Goal: Complete application form

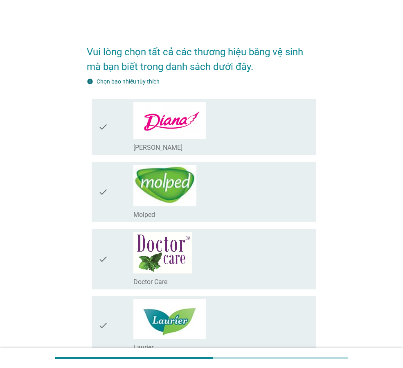
scroll to position [164, 0]
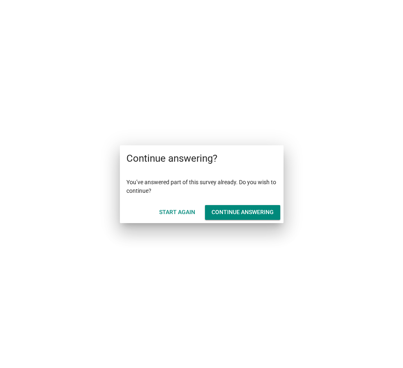
click at [179, 215] on div "Start Again" at bounding box center [177, 212] width 36 height 9
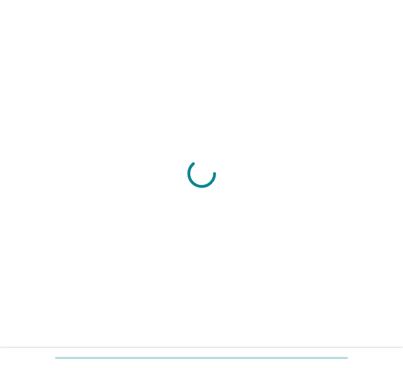
click at [179, 215] on div at bounding box center [202, 184] width 384 height 70
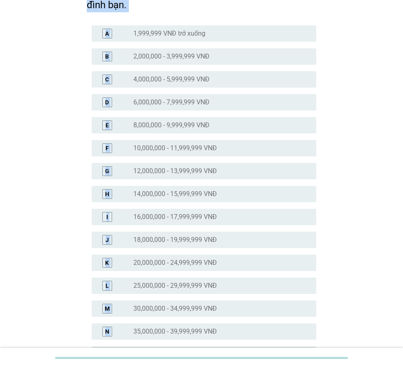
scroll to position [123, 0]
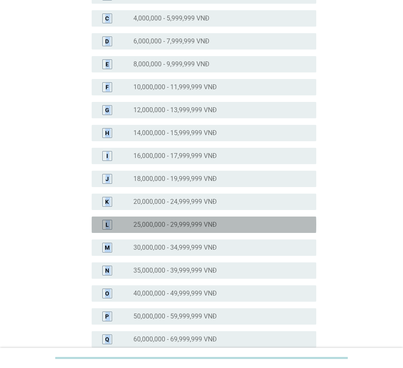
click at [201, 227] on label "25,000,000 - 29,999,999 VNĐ" at bounding box center [176, 225] width 84 height 8
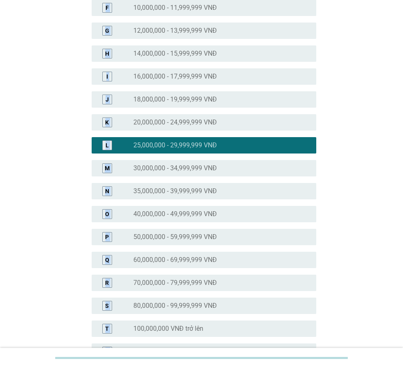
scroll to position [287, 0]
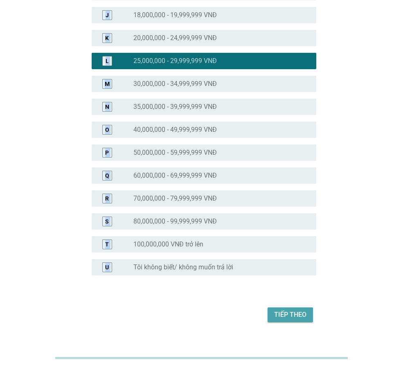
click at [285, 317] on div "Tiếp theo" at bounding box center [290, 315] width 32 height 10
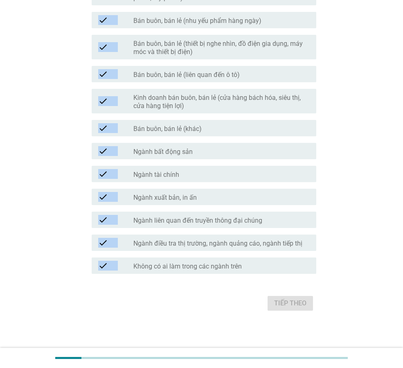
scroll to position [357, 0]
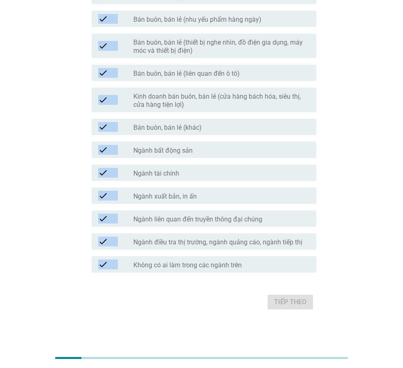
click at [181, 266] on label "Không có ai làm trong các ngành trên" at bounding box center [188, 265] width 109 height 8
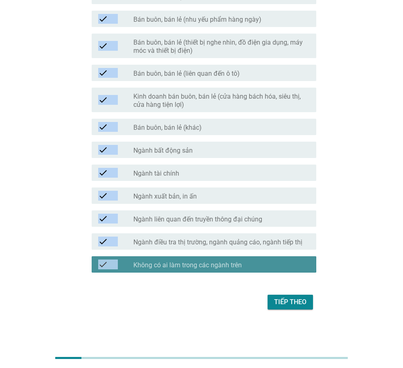
click at [167, 264] on label "Không có ai làm trong các ngành trên" at bounding box center [188, 265] width 109 height 8
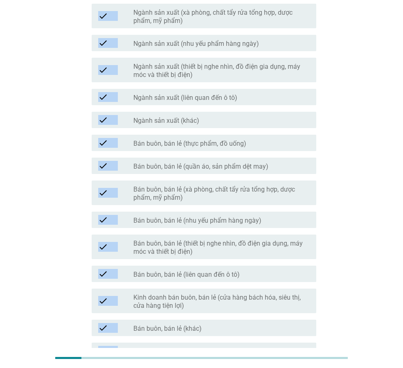
scroll to position [70, 0]
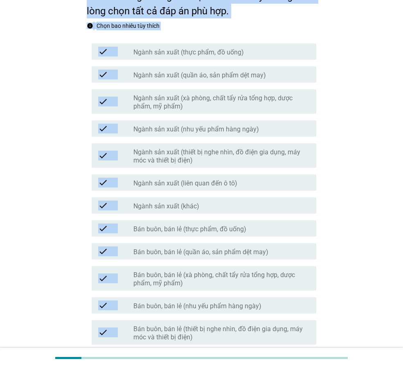
click at [105, 28] on label "Chọn bao nhiêu tùy thích" at bounding box center [128, 26] width 63 height 7
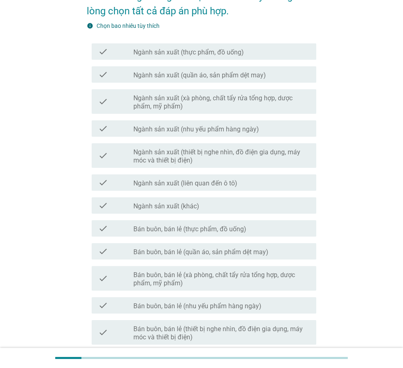
click at [104, 55] on icon "check" at bounding box center [103, 52] width 10 height 10
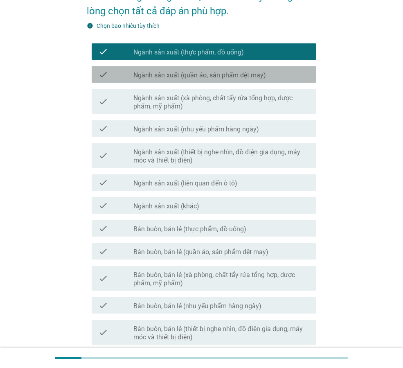
click at [103, 70] on icon "check" at bounding box center [103, 75] width 10 height 10
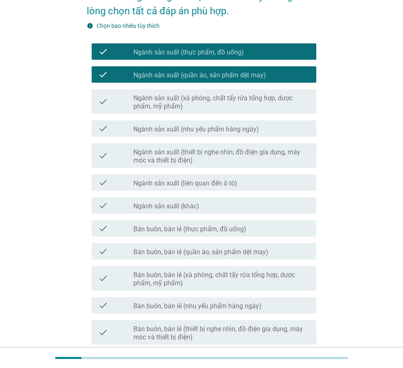
click at [111, 78] on div "check" at bounding box center [115, 75] width 35 height 10
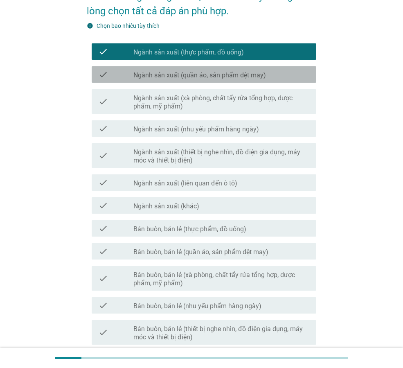
click at [114, 55] on div "check" at bounding box center [115, 52] width 35 height 10
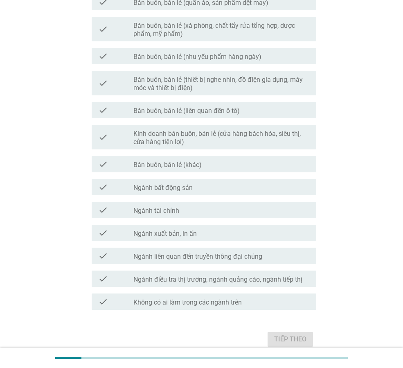
scroll to position [357, 0]
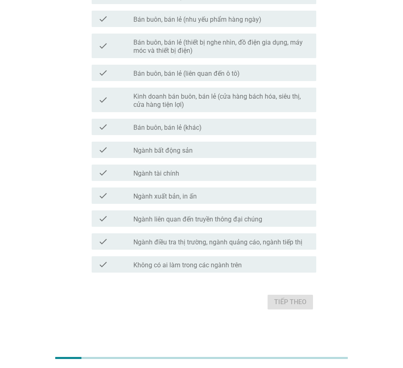
click at [112, 263] on div "check" at bounding box center [115, 265] width 35 height 10
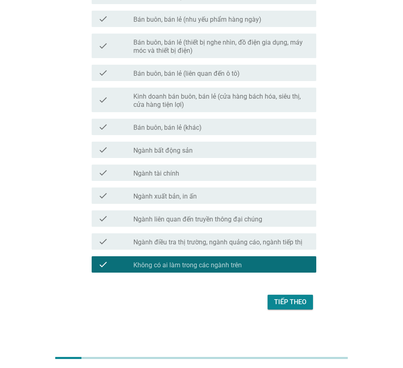
click at [300, 303] on div "Tiếp theo" at bounding box center [290, 302] width 32 height 10
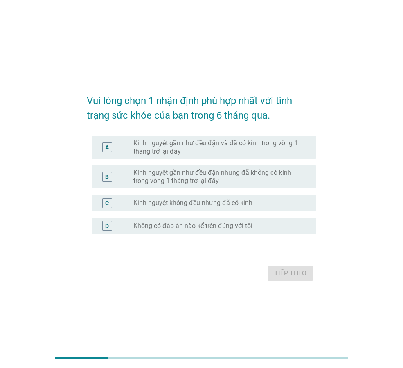
click at [160, 142] on label "Kinh nguyệt gần như đều đặn và đã có kinh trong vòng 1 tháng trở lại đây" at bounding box center [219, 147] width 170 height 16
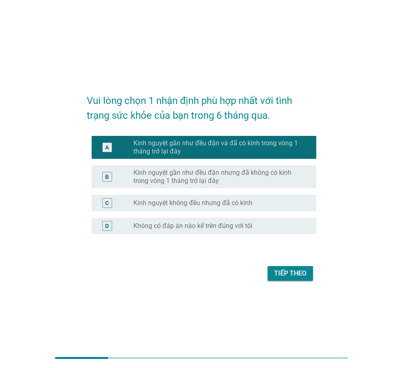
click at [281, 277] on div "Tiếp theo" at bounding box center [290, 274] width 32 height 10
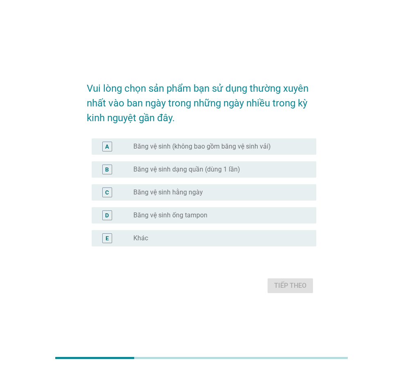
click at [170, 148] on label "Băng vệ sinh (không bao gồm băng vệ sinh vải)" at bounding box center [203, 147] width 138 height 8
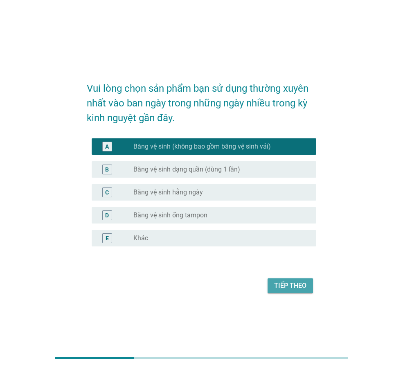
click at [287, 284] on div "Tiếp theo" at bounding box center [290, 286] width 32 height 10
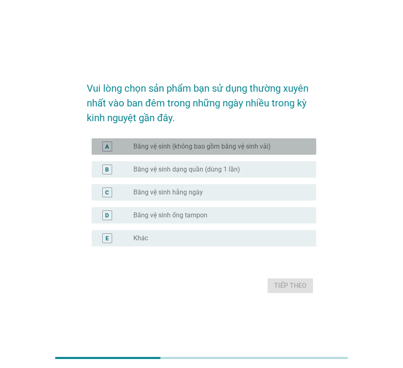
click at [156, 151] on div "radio_button_unchecked Băng vệ sinh (không bao gồm băng vệ sinh vải)" at bounding box center [222, 147] width 177 height 10
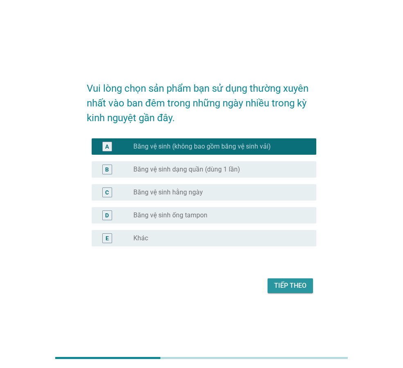
drag, startPoint x: 279, startPoint y: 284, endPoint x: 275, endPoint y: 280, distance: 5.5
click at [280, 283] on div "Tiếp theo" at bounding box center [290, 286] width 32 height 10
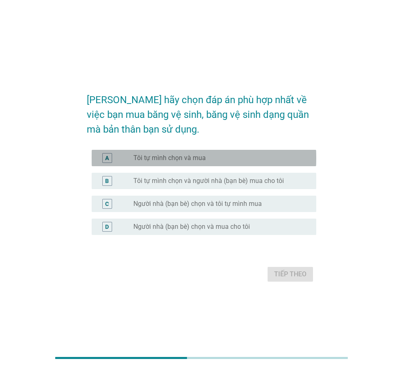
click at [170, 155] on label "Tôi tự mình chọn và mua" at bounding box center [170, 158] width 72 height 8
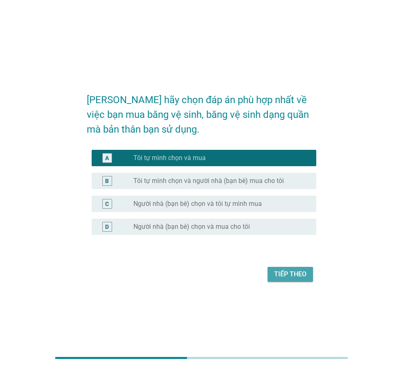
click at [292, 275] on div "Tiếp theo" at bounding box center [290, 274] width 32 height 10
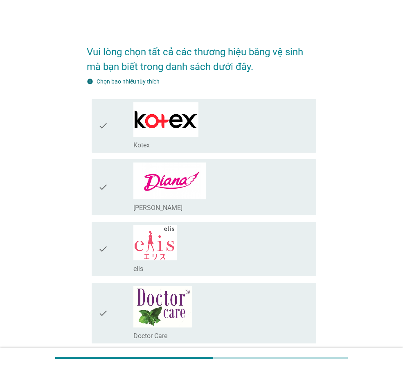
click at [264, 129] on div "check_box_outline_blank Kotex" at bounding box center [222, 125] width 177 height 47
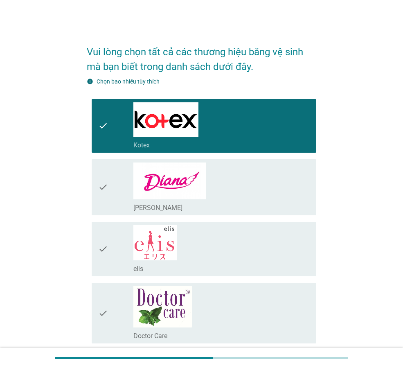
click at [265, 184] on div "check_box_outline_blank Diana" at bounding box center [222, 188] width 177 height 50
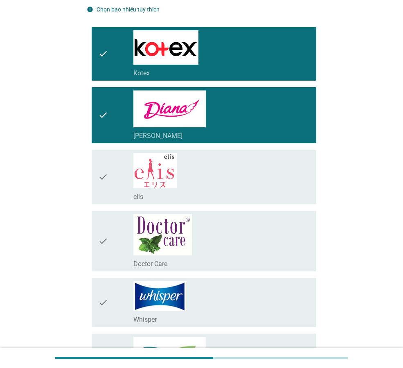
scroll to position [164, 0]
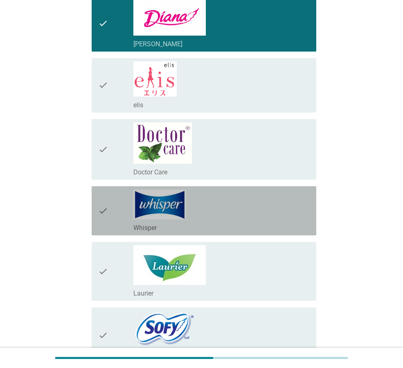
click at [292, 192] on div "check_box_outline_blank Whisper" at bounding box center [222, 211] width 177 height 43
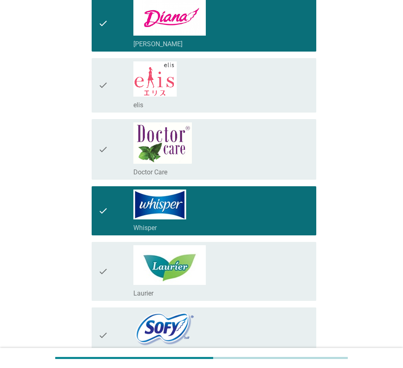
click at [290, 211] on div "check_box_outline_blank Whisper" at bounding box center [222, 211] width 177 height 43
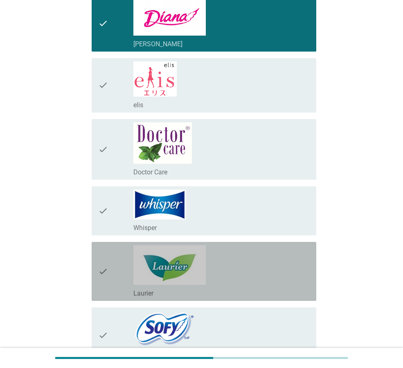
click at [284, 285] on div "check_box_outline_blank Laurier" at bounding box center [222, 271] width 177 height 52
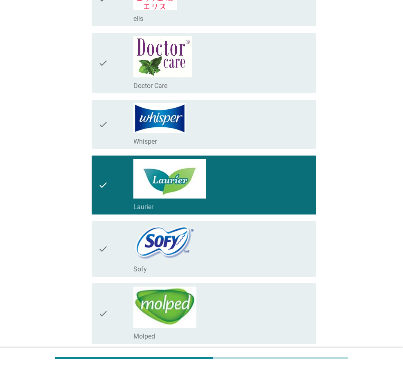
scroll to position [344, 0]
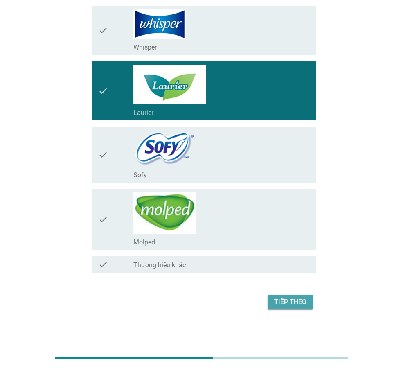
click at [290, 304] on div "Tiếp theo" at bounding box center [290, 302] width 32 height 10
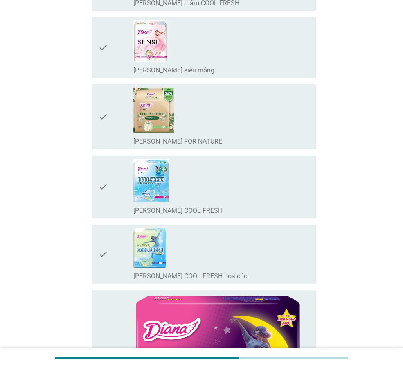
scroll to position [0, 0]
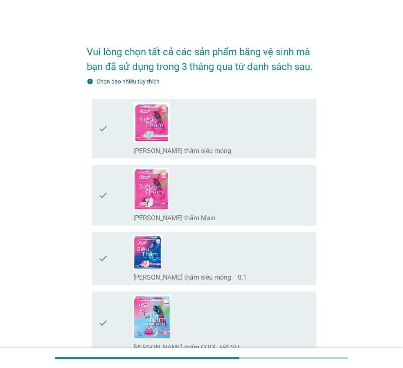
click at [233, 208] on div "check_box_outline_blank Diana Siêu thấm Maxi" at bounding box center [222, 195] width 177 height 54
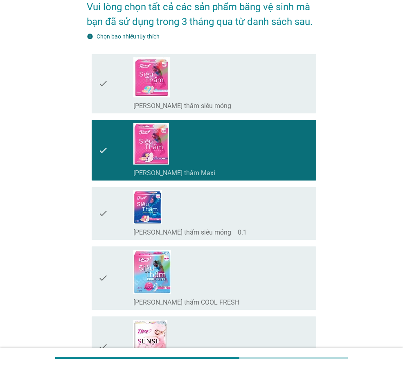
scroll to position [123, 0]
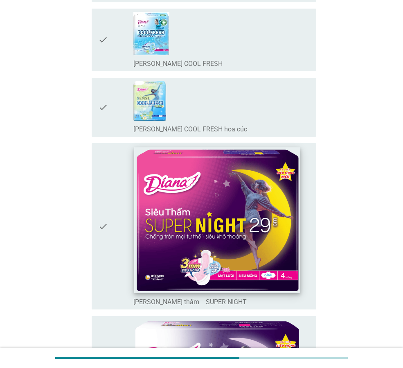
click at [272, 237] on img at bounding box center [217, 220] width 166 height 146
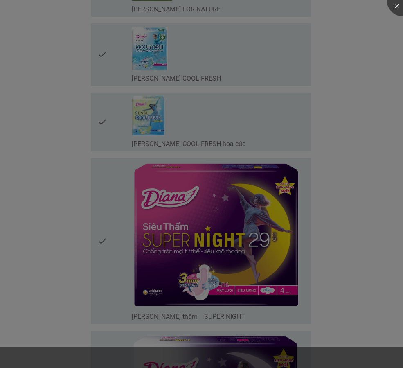
scroll to position [696, 0]
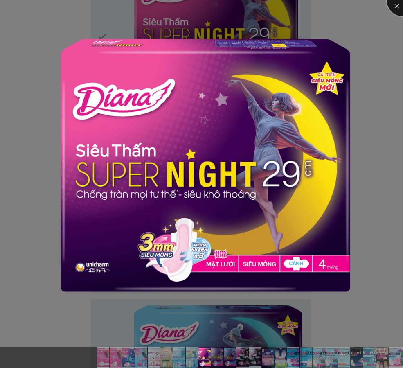
click at [396, 7] on div at bounding box center [403, 0] width 33 height 33
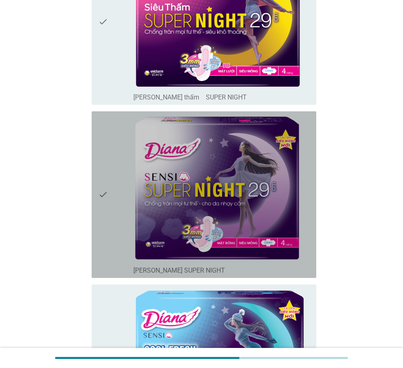
click at [100, 197] on icon "check" at bounding box center [103, 195] width 10 height 160
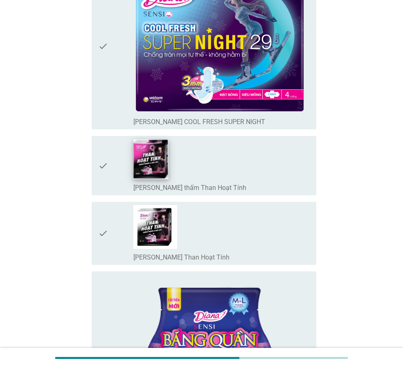
scroll to position [1106, 0]
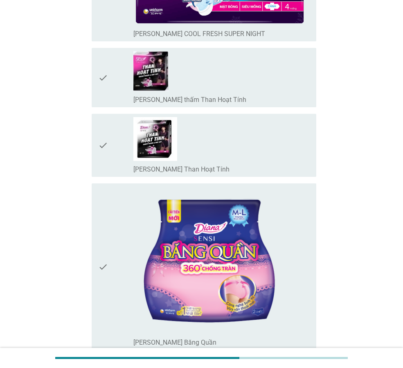
click at [100, 146] on icon "check" at bounding box center [103, 145] width 10 height 57
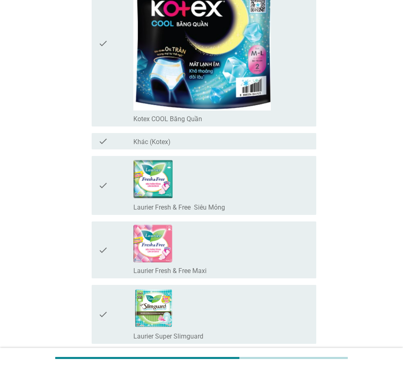
scroll to position [3030, 0]
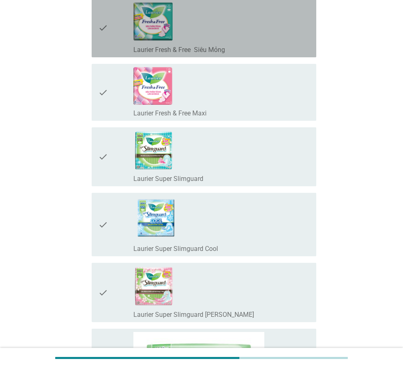
click at [100, 30] on icon "check" at bounding box center [103, 28] width 10 height 52
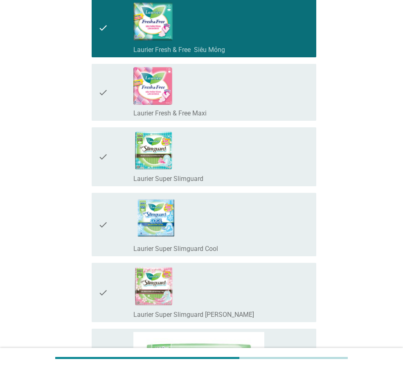
click at [100, 89] on icon "check" at bounding box center [103, 92] width 10 height 50
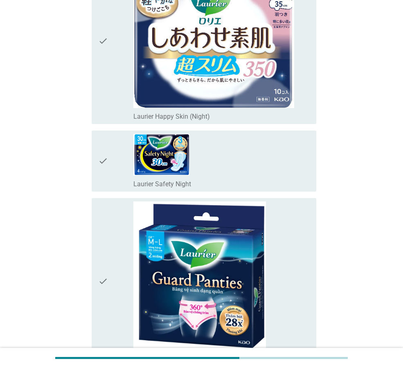
scroll to position [3809, 0]
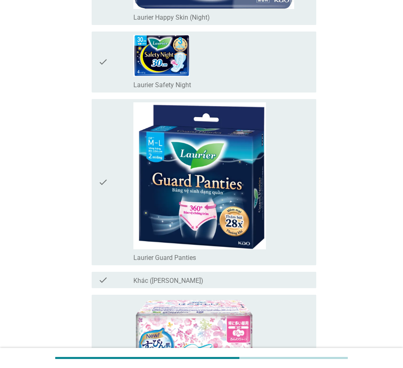
click at [102, 179] on icon "check" at bounding box center [103, 182] width 10 height 160
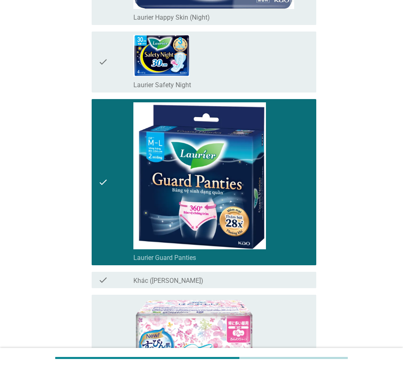
click at [102, 179] on icon "check" at bounding box center [103, 182] width 10 height 160
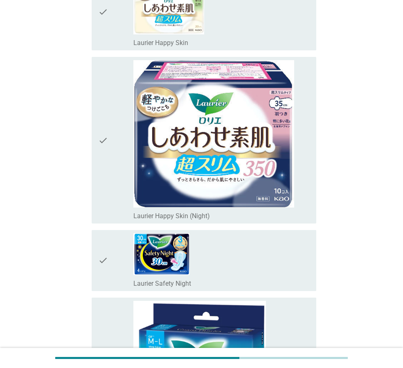
scroll to position [3604, 0]
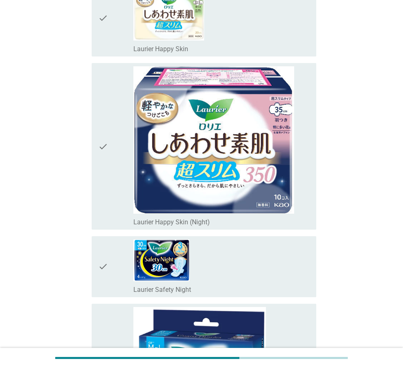
click at [97, 272] on div "check check_box_outline_blank Laurier Safety Night" at bounding box center [204, 266] width 225 height 61
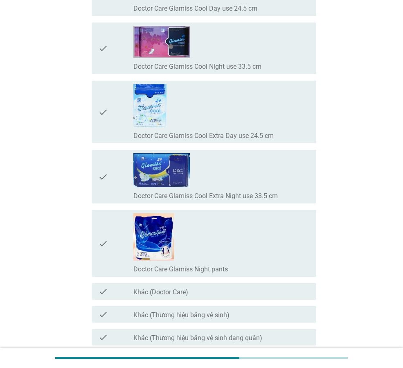
scroll to position [7484, 0]
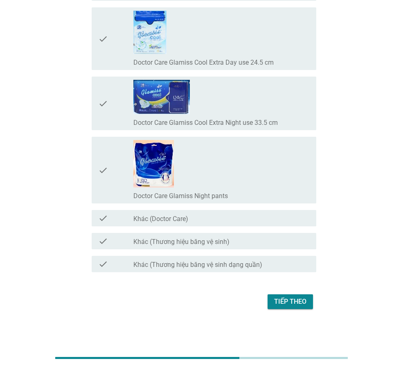
click at [296, 298] on div "Tiếp theo" at bounding box center [290, 302] width 32 height 10
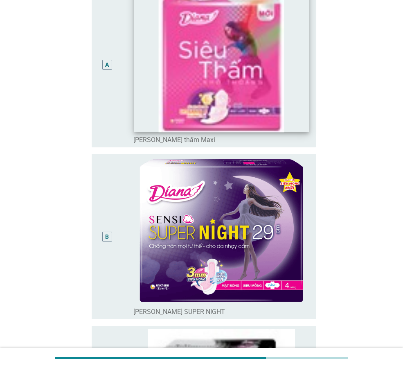
scroll to position [123, 0]
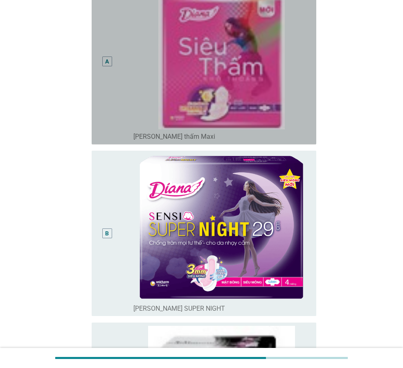
click at [106, 63] on div "A" at bounding box center [107, 61] width 4 height 9
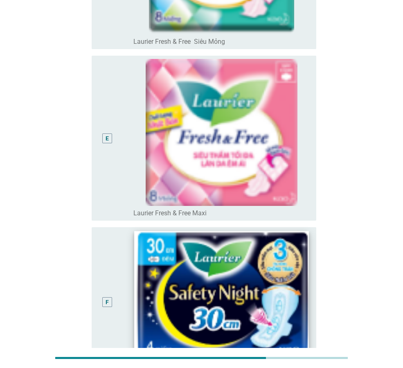
scroll to position [725, 0]
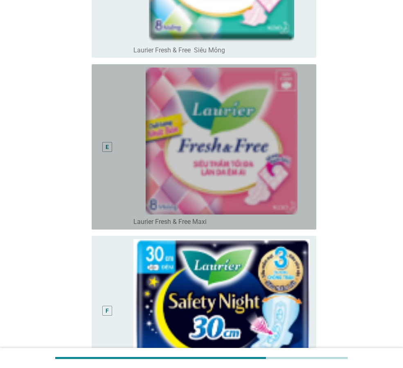
click at [107, 156] on div "E" at bounding box center [107, 147] width 18 height 159
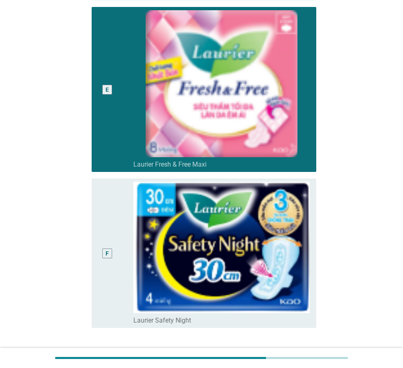
scroll to position [848, 0]
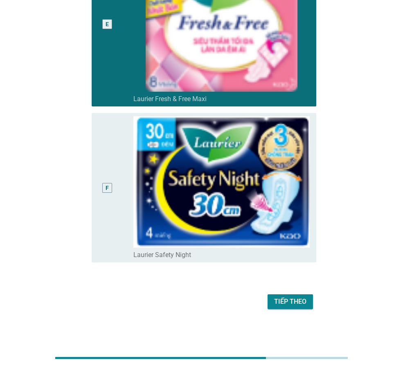
click at [295, 297] on div "Tiếp theo" at bounding box center [290, 302] width 32 height 10
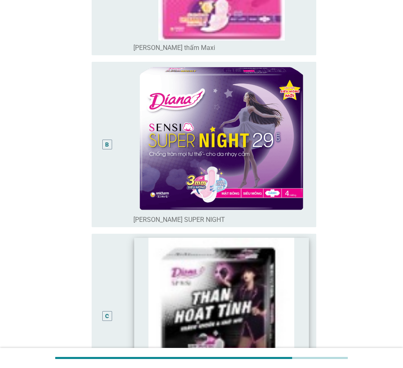
scroll to position [246, 0]
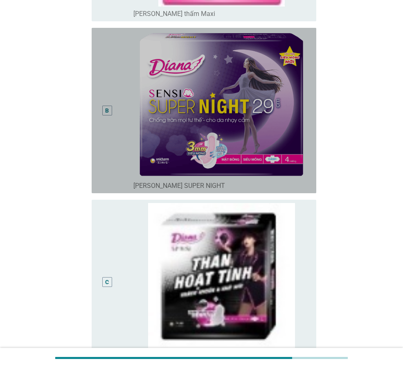
click at [116, 107] on div "B" at bounding box center [115, 110] width 35 height 159
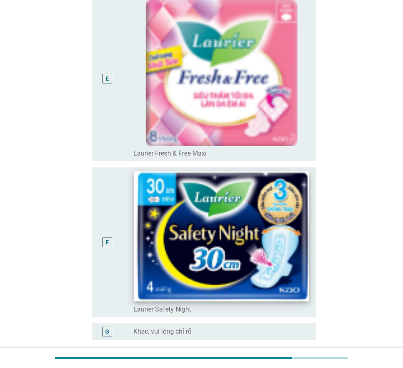
scroll to position [871, 0]
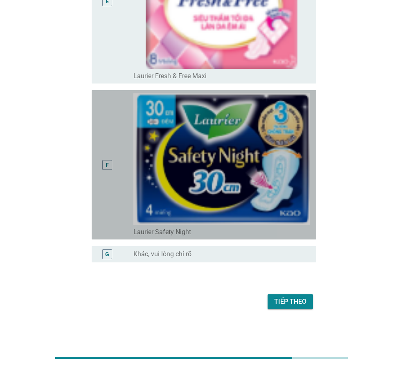
click at [104, 163] on div "F" at bounding box center [107, 165] width 10 height 10
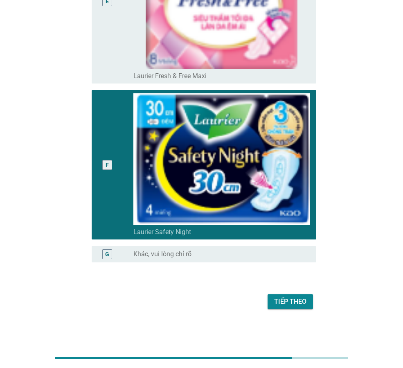
click at [280, 301] on div "Tiếp theo" at bounding box center [290, 302] width 32 height 10
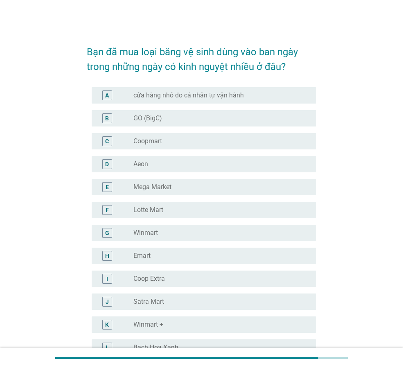
click at [175, 122] on div "radio_button_unchecked GO (BigC)" at bounding box center [222, 118] width 177 height 10
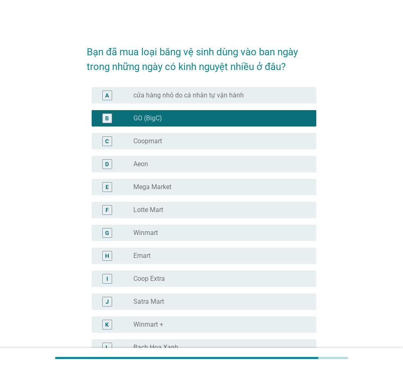
click at [165, 150] on div "C radio_button_unchecked Coopmart" at bounding box center [202, 141] width 230 height 23
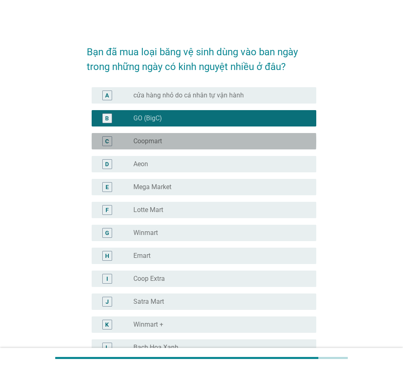
click at [164, 141] on div "radio_button_unchecked Coopmart" at bounding box center [219, 141] width 170 height 8
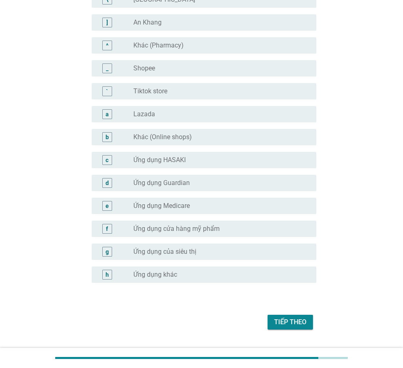
scroll to position [735, 0]
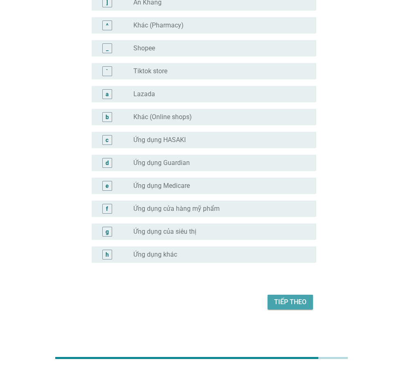
click at [281, 301] on div "Tiếp theo" at bounding box center [290, 302] width 32 height 10
